Goal: Check status: Check status

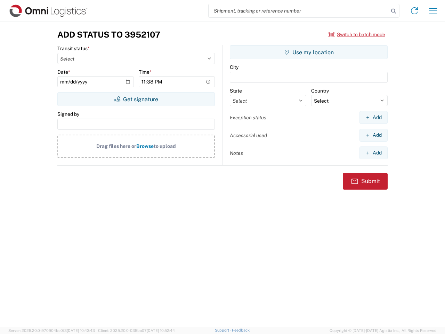
click at [299, 11] on input "search" at bounding box center [299, 10] width 180 height 13
click at [394, 11] on icon at bounding box center [394, 11] width 10 height 10
click at [415, 11] on icon at bounding box center [414, 10] width 11 height 11
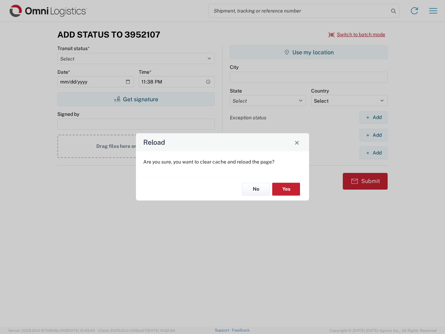
click at [434, 11] on div "Reload Are you sure, you want to clear cache and reload the page? No Yes" at bounding box center [222, 167] width 445 height 334
click at [357, 34] on div "Reload Are you sure, you want to clear cache and reload the page? No Yes" at bounding box center [222, 167] width 445 height 334
click at [136, 99] on div "Reload Are you sure, you want to clear cache and reload the page? No Yes" at bounding box center [222, 167] width 445 height 334
click at [309, 52] on div "Reload Are you sure, you want to clear cache and reload the page? No Yes" at bounding box center [222, 167] width 445 height 334
click at [374, 117] on div "Reload Are you sure, you want to clear cache and reload the page? No Yes" at bounding box center [222, 167] width 445 height 334
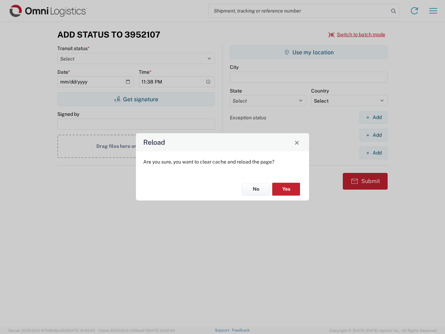
click at [374, 135] on div "Reload Are you sure, you want to clear cache and reload the page? No Yes" at bounding box center [222, 167] width 445 height 334
click at [374, 153] on div "Reload Are you sure, you want to clear cache and reload the page? No Yes" at bounding box center [222, 167] width 445 height 334
